Goal: Navigation & Orientation: Find specific page/section

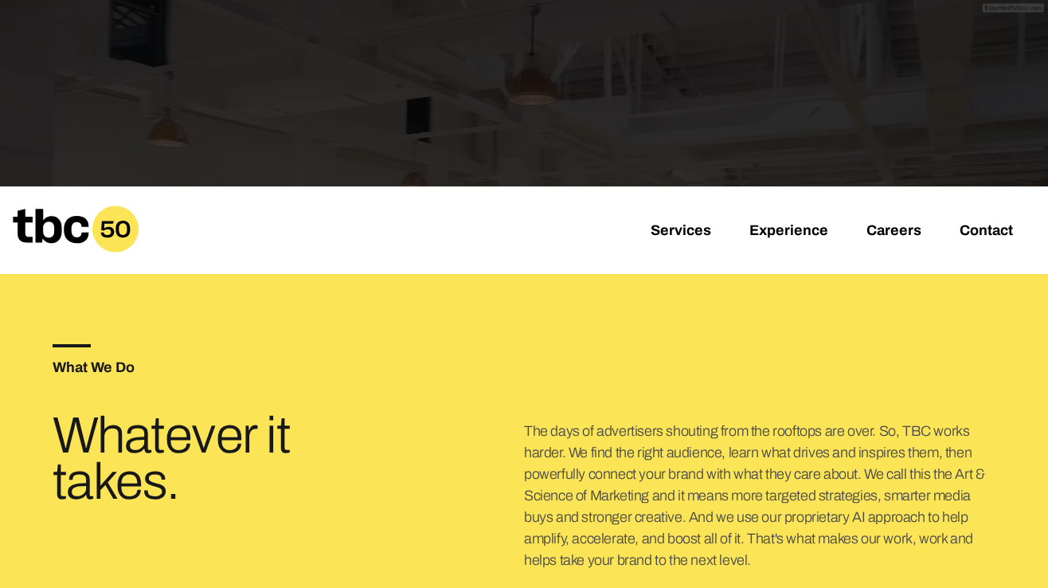
scroll to position [321, 0]
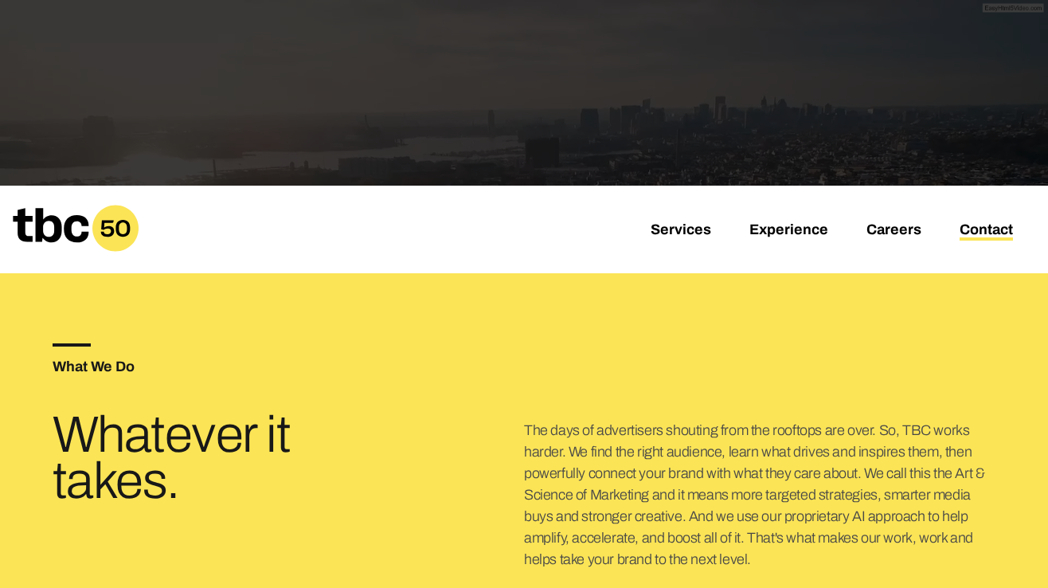
click at [969, 229] on link "Contact" at bounding box center [986, 230] width 53 height 19
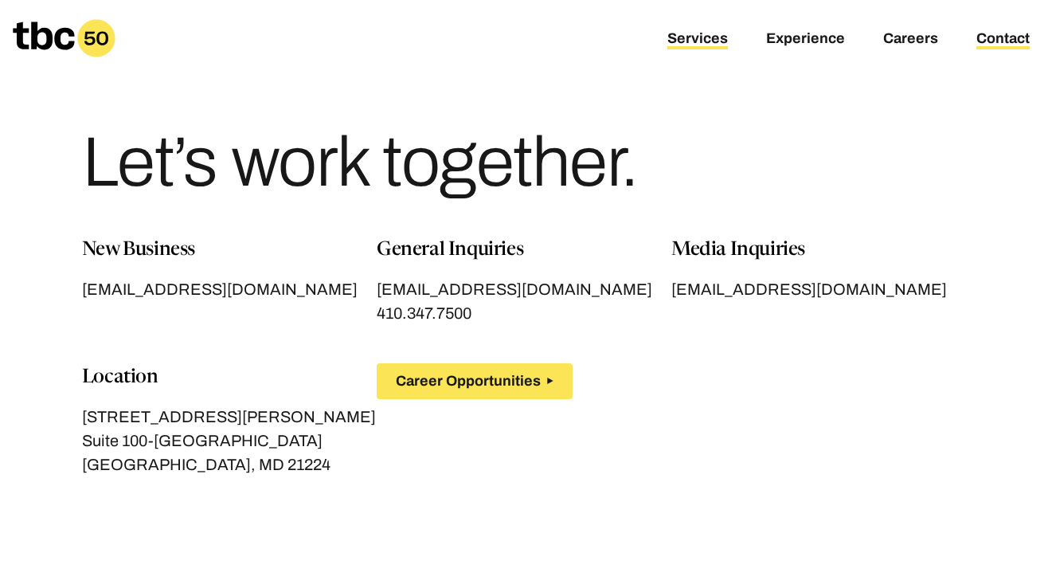
click at [703, 37] on link "Services" at bounding box center [698, 39] width 61 height 19
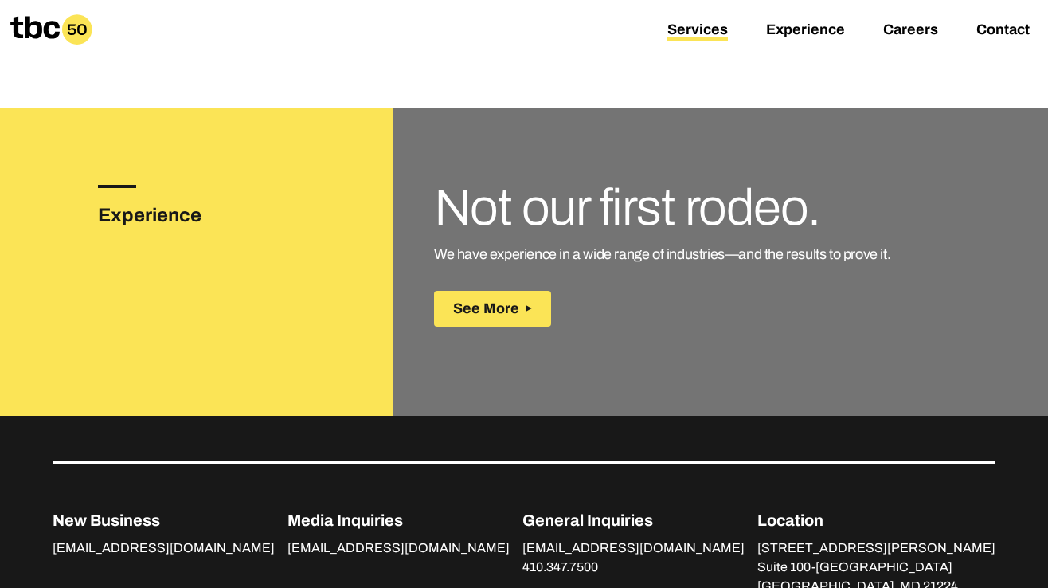
scroll to position [2487, 0]
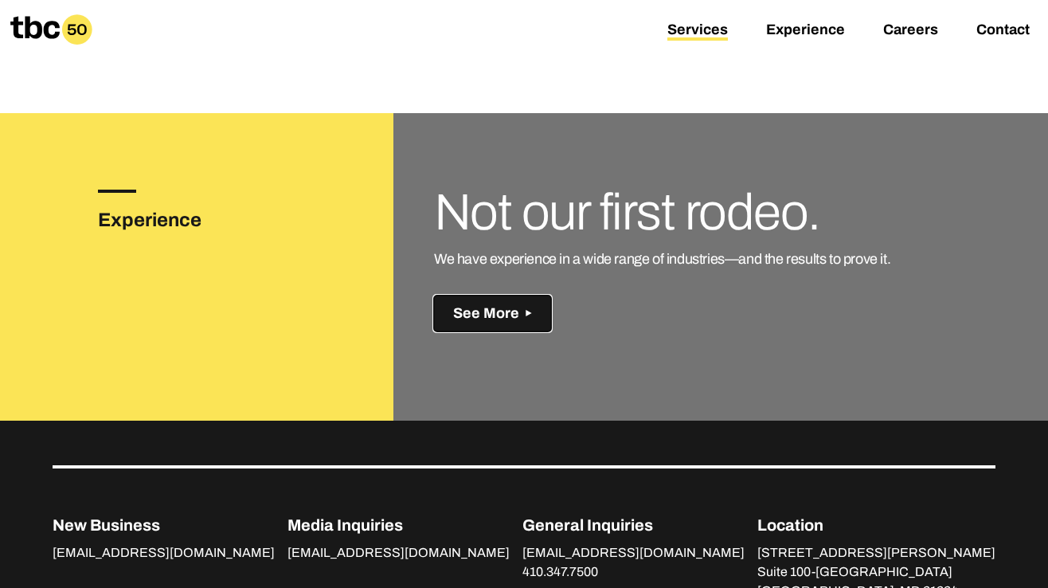
click at [529, 310] on icon at bounding box center [529, 313] width 6 height 6
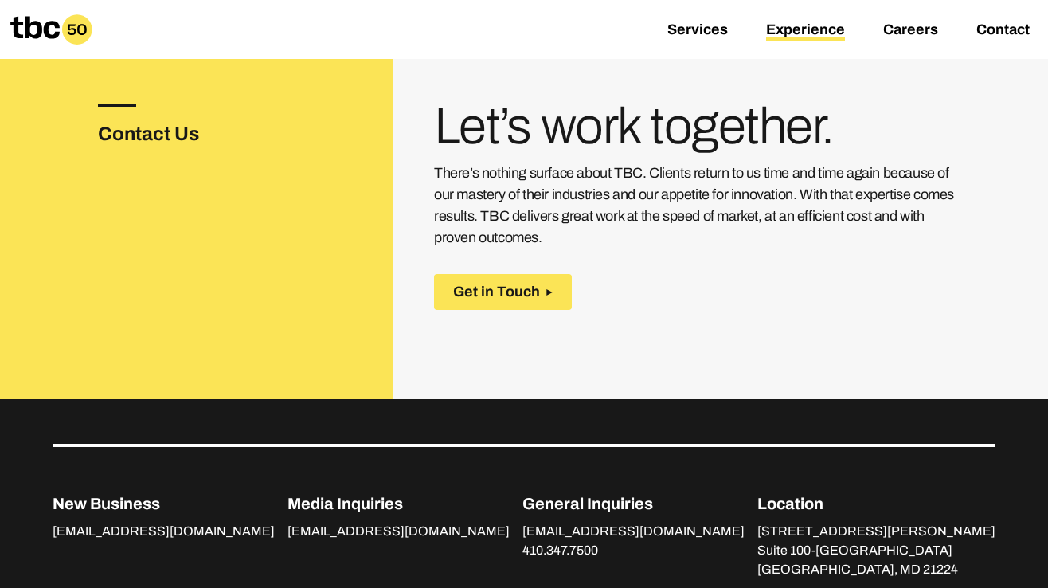
scroll to position [2133, 0]
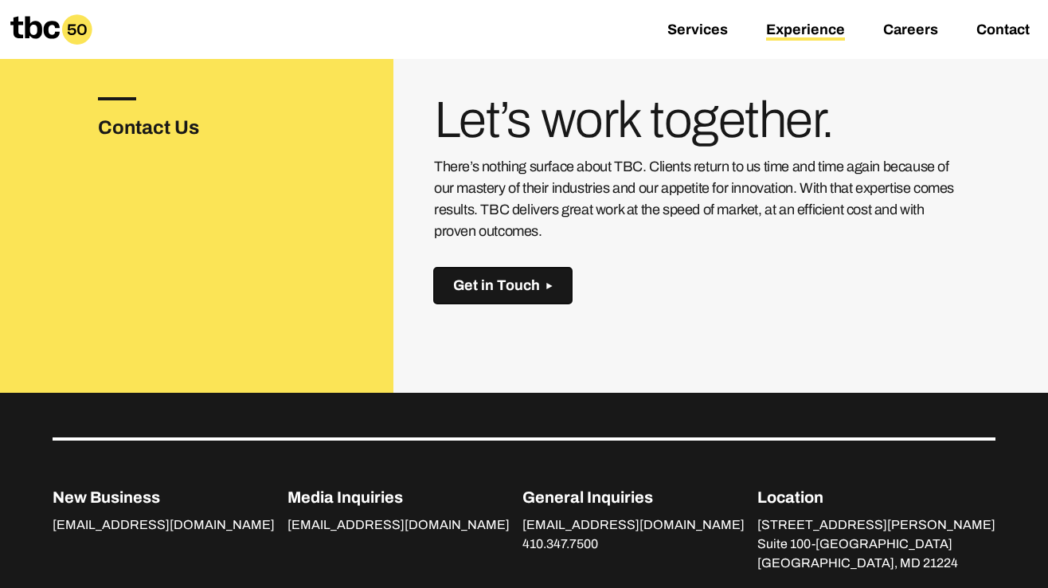
click at [507, 288] on span "Get in Touch" at bounding box center [496, 285] width 87 height 17
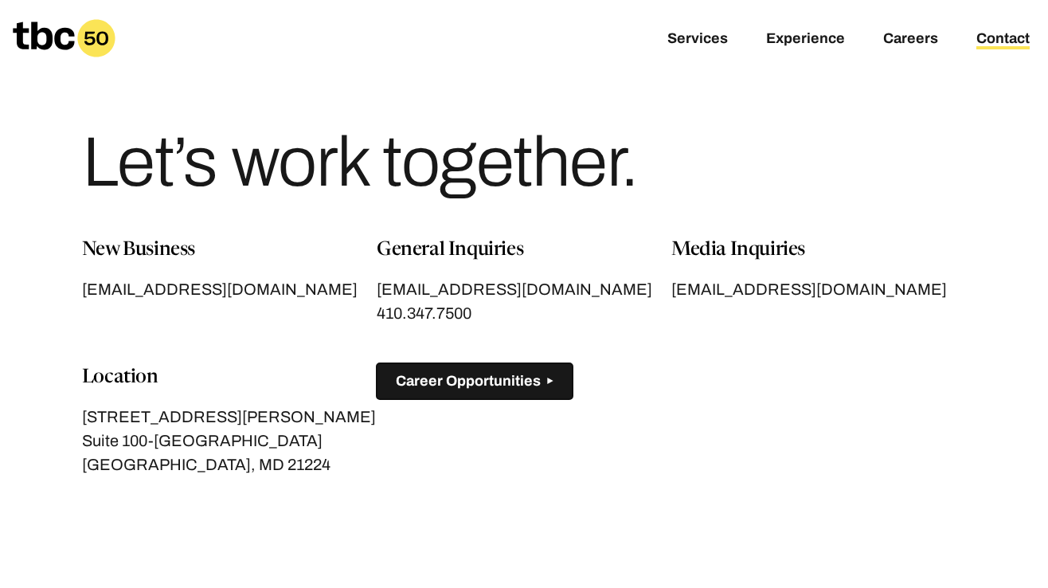
click at [458, 376] on span "Career Opportunities" at bounding box center [468, 381] width 145 height 17
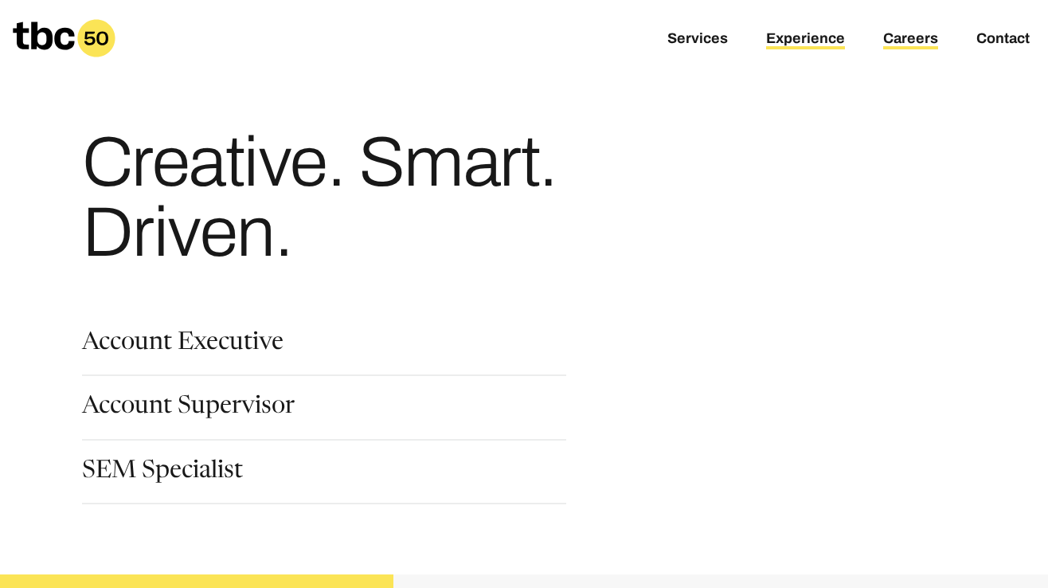
click at [805, 37] on link "Experience" at bounding box center [805, 39] width 79 height 19
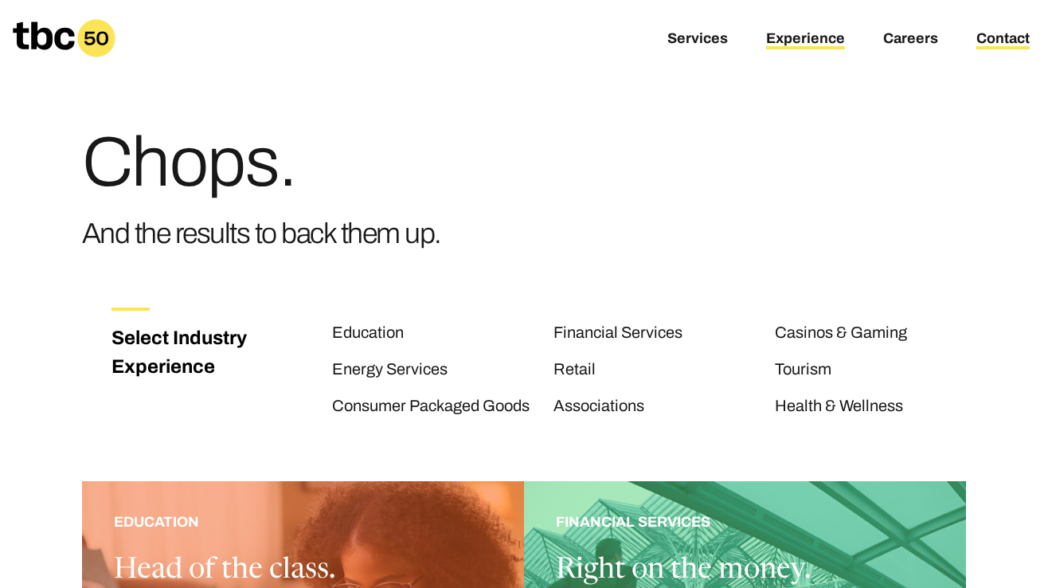
click at [987, 33] on link "Contact" at bounding box center [1003, 39] width 53 height 19
